Goal: Check status: Check status

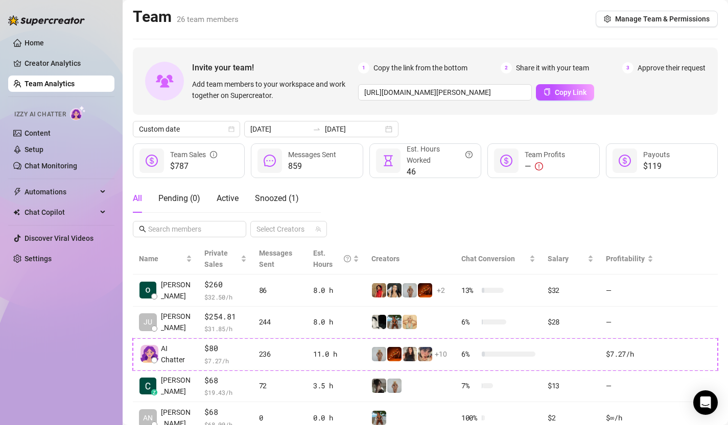
scroll to position [92, 0]
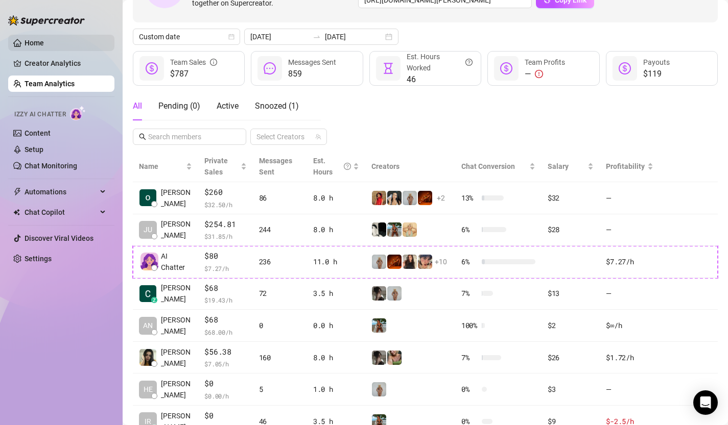
click at [37, 40] on link "Home" at bounding box center [34, 43] width 19 height 8
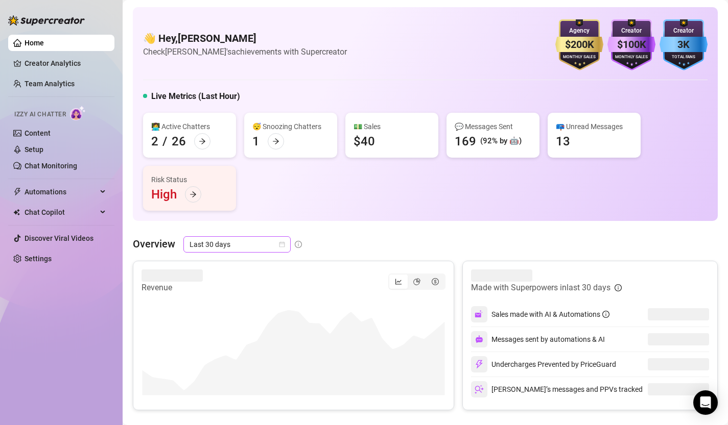
click at [280, 245] on icon "calendar" at bounding box center [282, 245] width 6 height 6
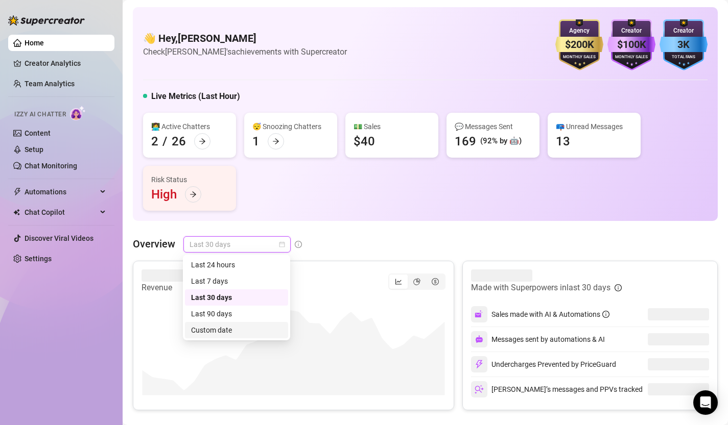
click at [256, 331] on div "Custom date" at bounding box center [236, 330] width 91 height 11
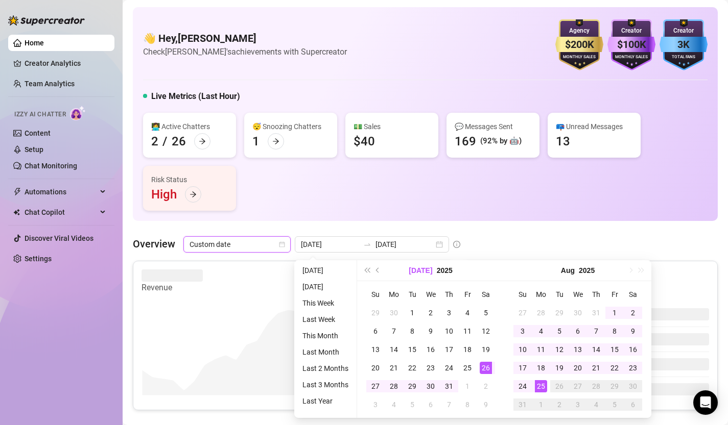
type input "[DATE]"
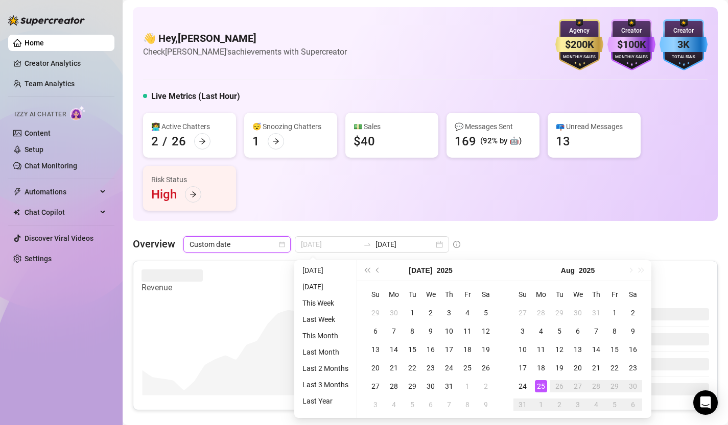
click at [541, 389] on div "25" at bounding box center [541, 387] width 12 height 12
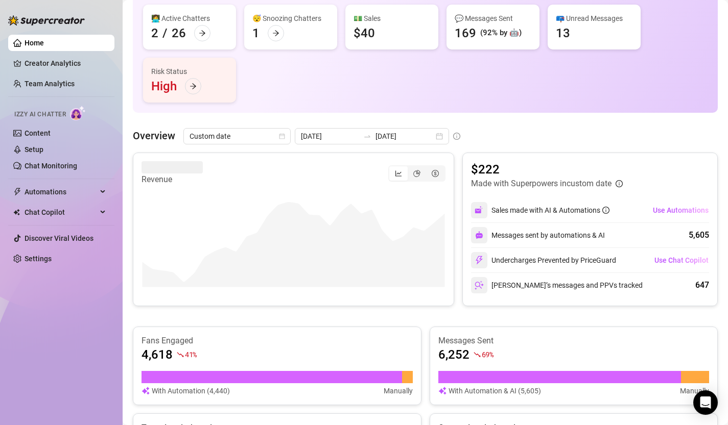
scroll to position [110, 0]
